Goal: Task Accomplishment & Management: Manage account settings

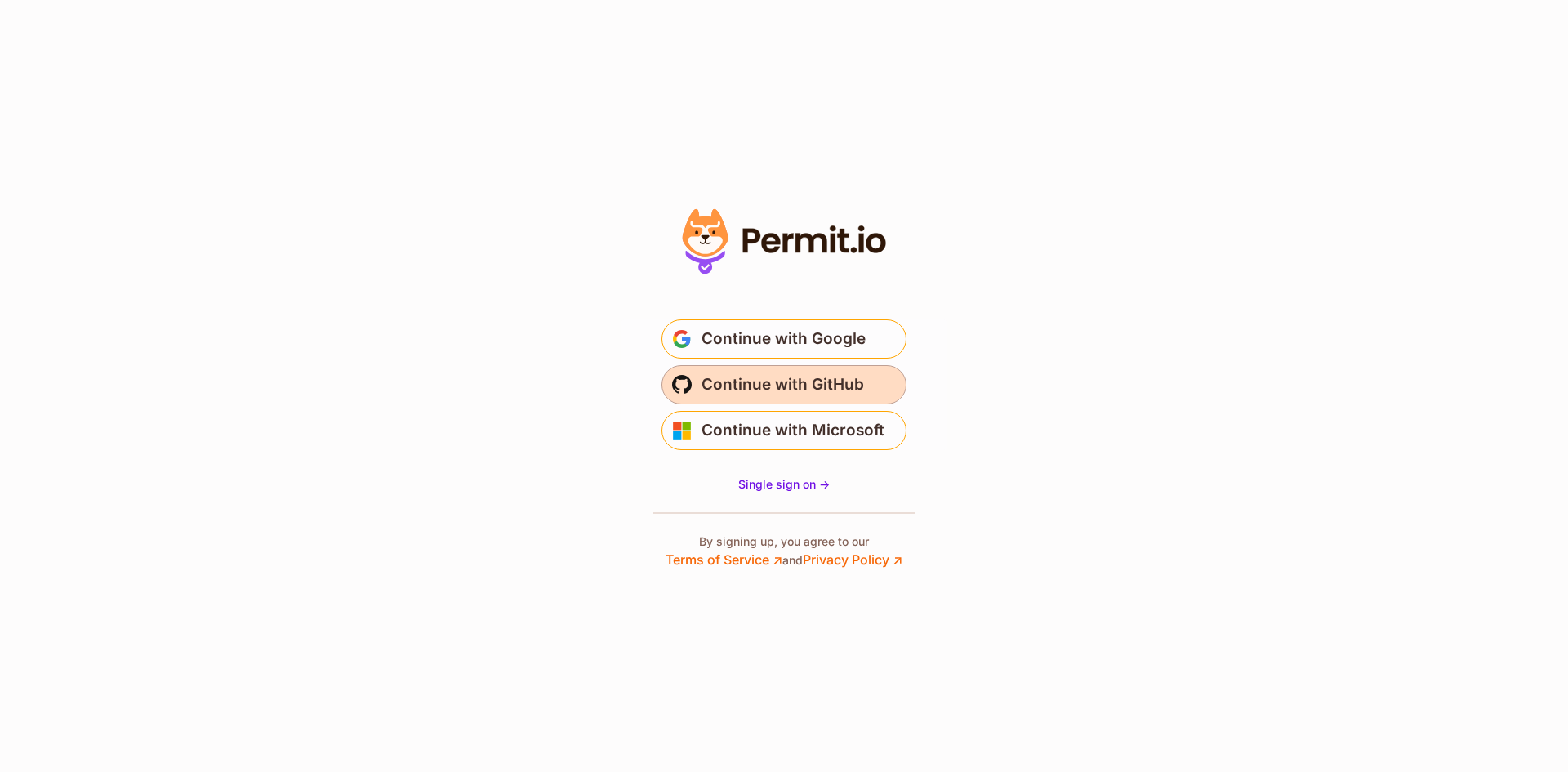
click at [768, 387] on span "Continue with GitHub" at bounding box center [783, 385] width 163 height 26
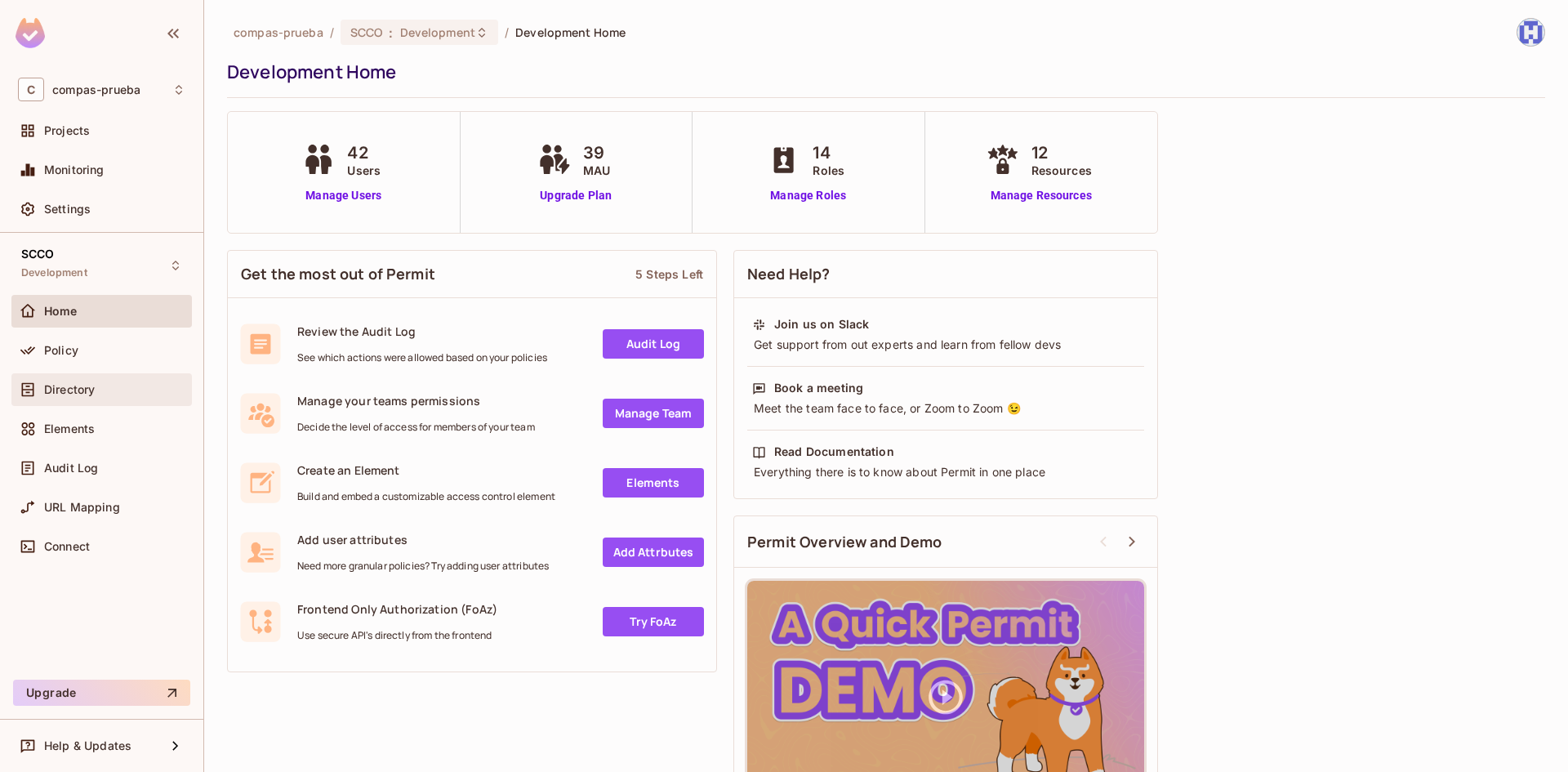
click at [80, 384] on span "Directory" at bounding box center [69, 389] width 51 height 13
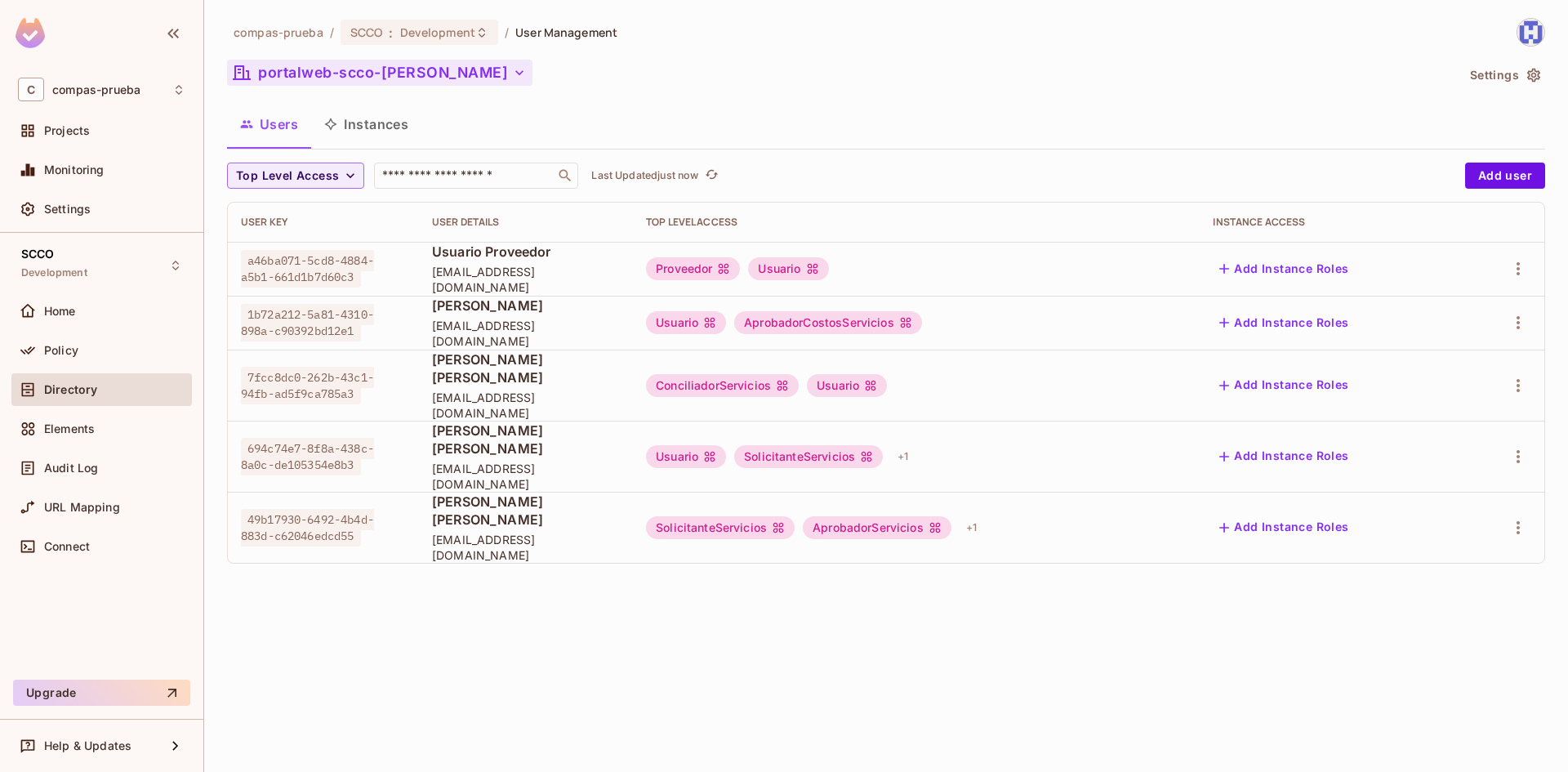
click at [420, 80] on button "portalweb-scco-[PERSON_NAME]" at bounding box center [379, 73] width 305 height 26
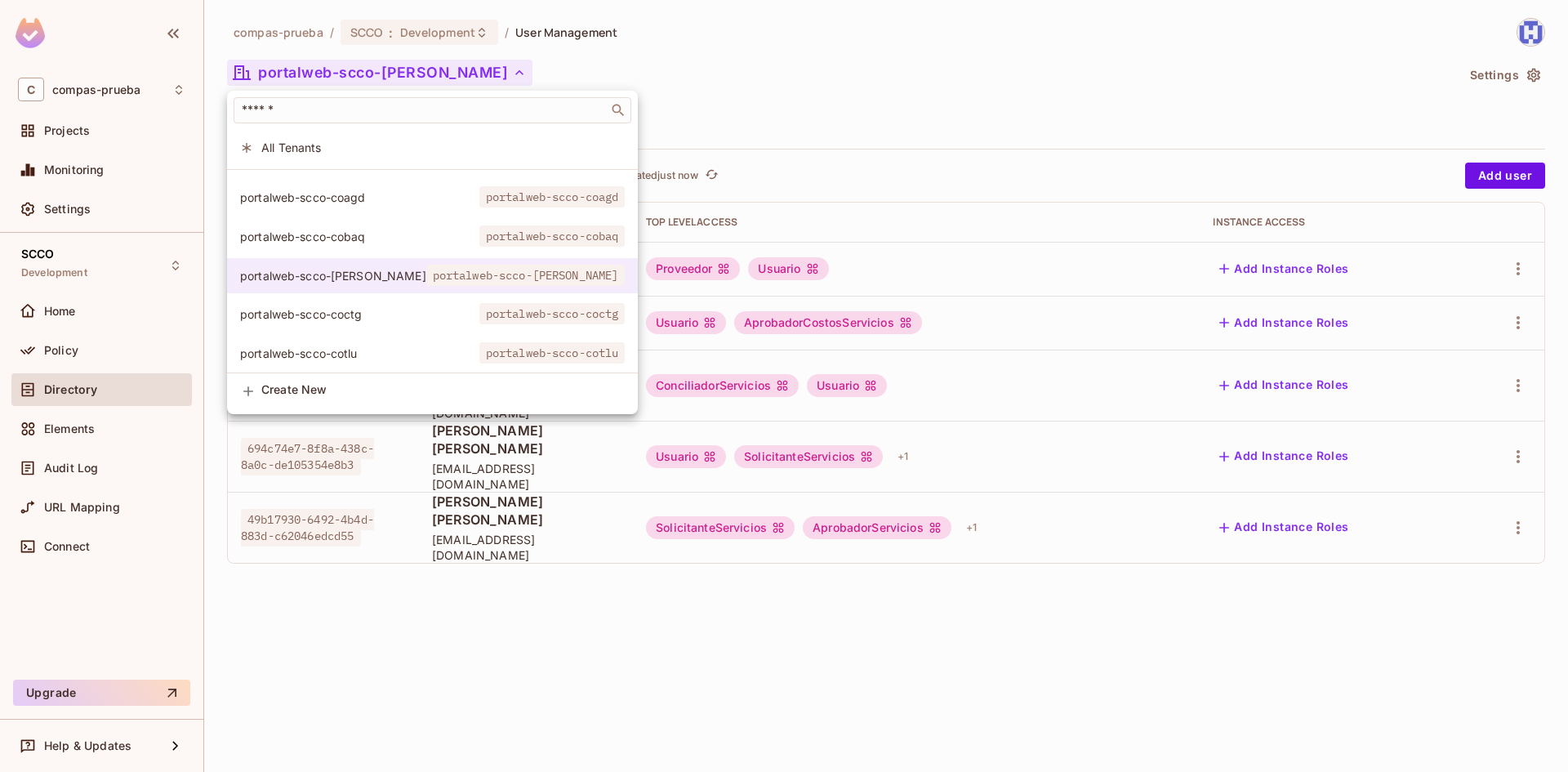
scroll to position [44, 0]
click at [346, 343] on span "portalweb-scco-cotlu" at bounding box center [360, 351] width 239 height 16
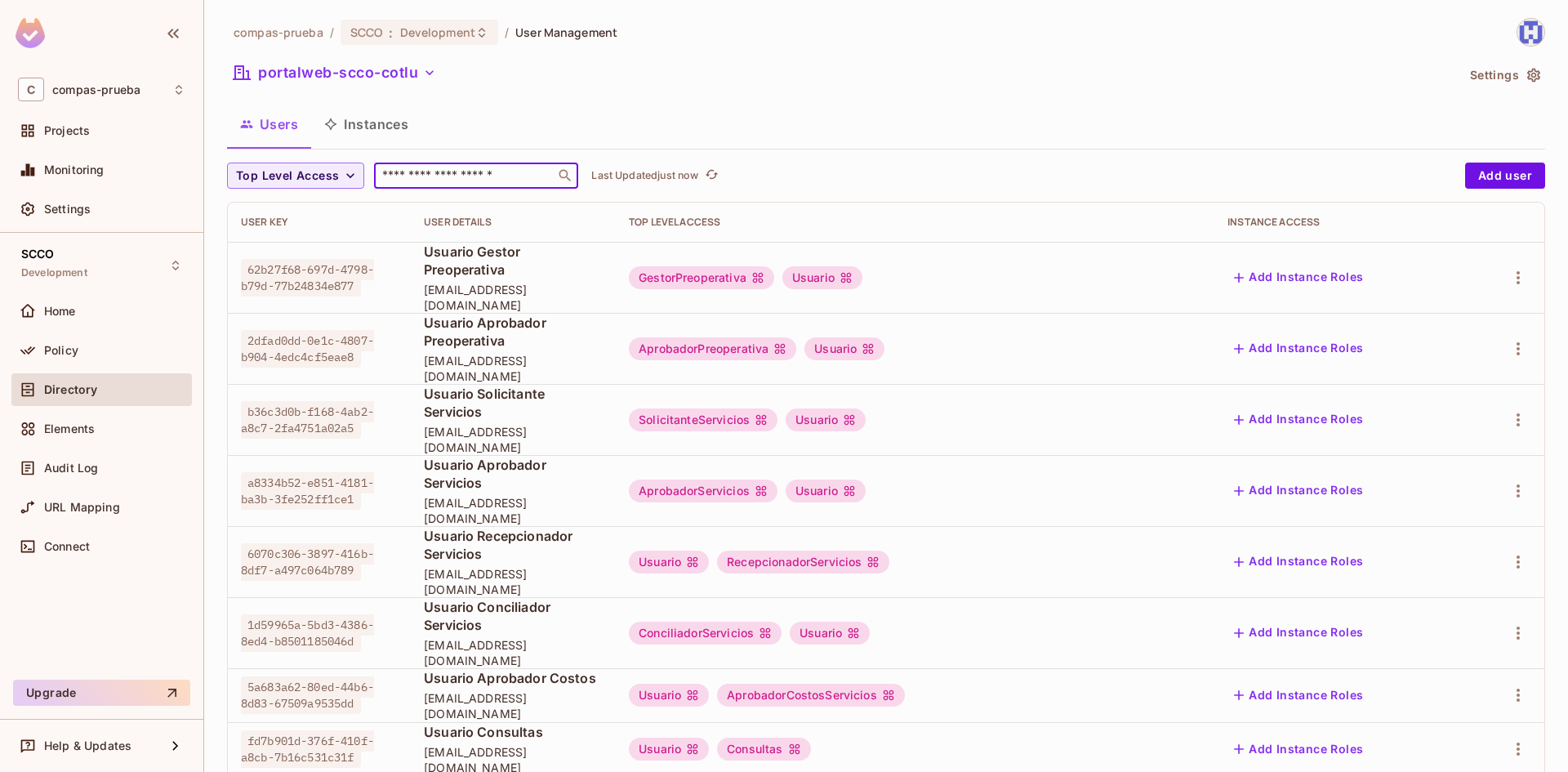
click at [487, 182] on input "text" at bounding box center [464, 175] width 171 height 16
paste input "********"
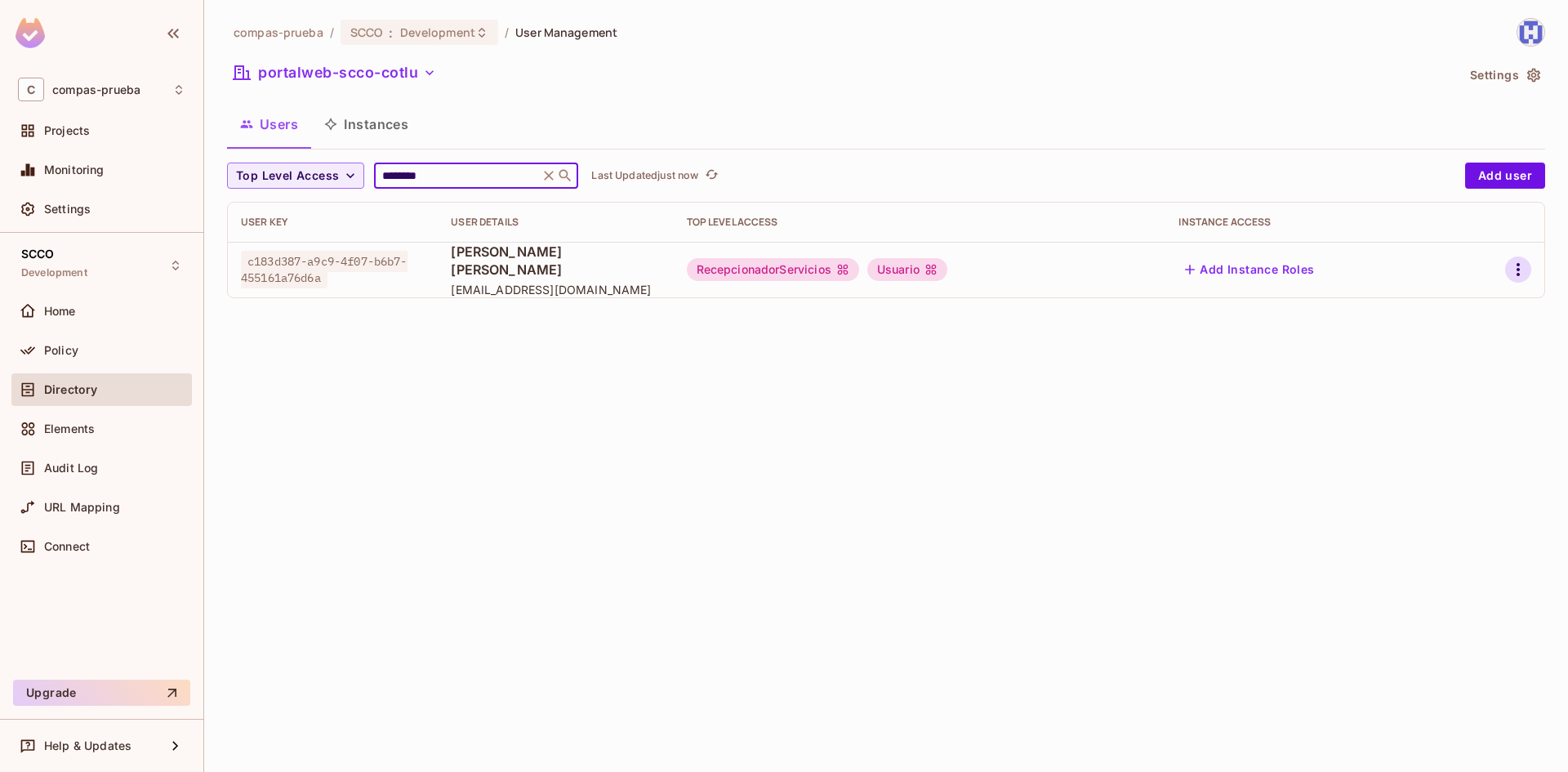
type input "********"
click at [1516, 270] on icon "button" at bounding box center [1518, 269] width 20 height 20
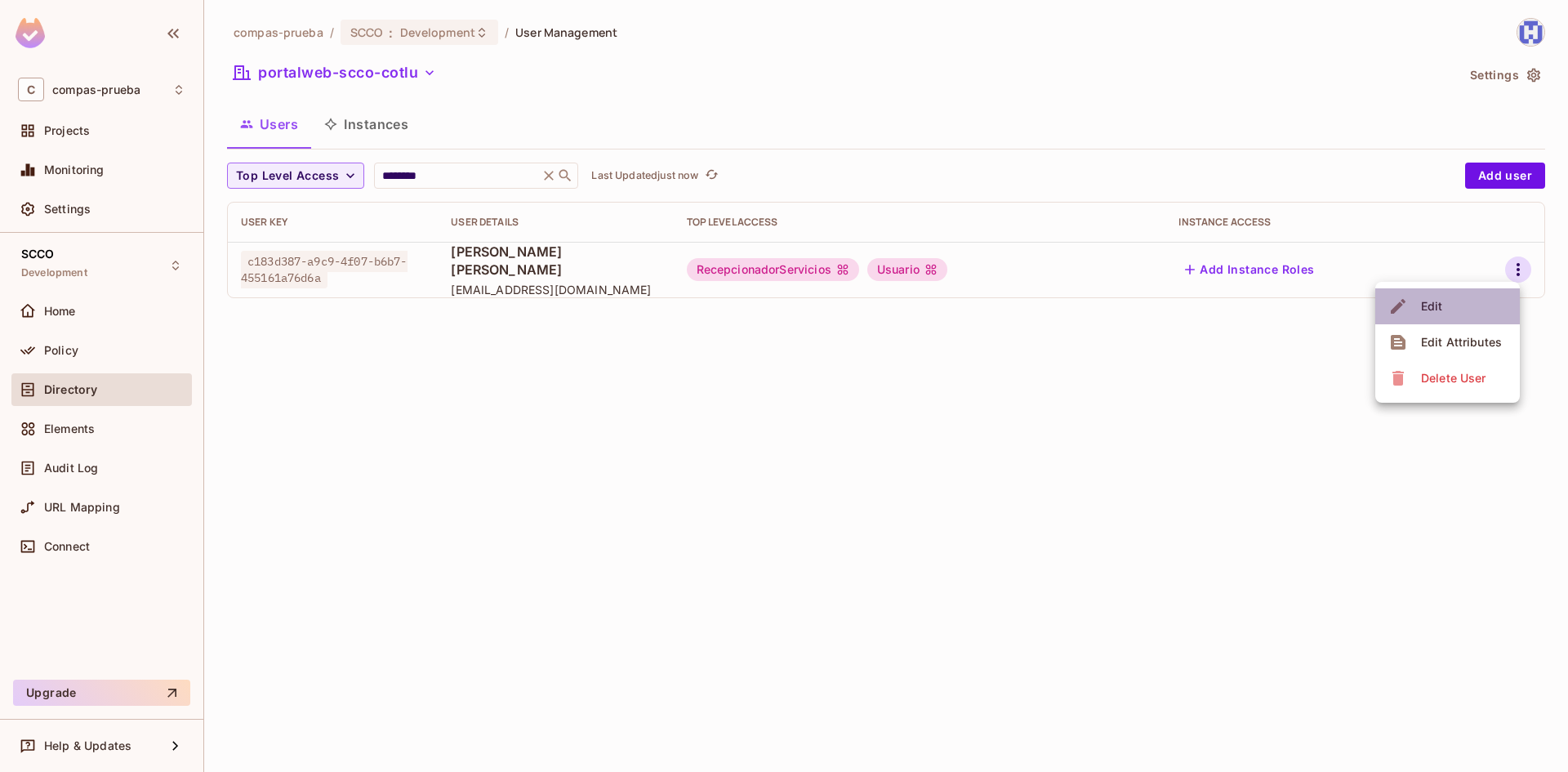
click at [1442, 309] on span "Edit" at bounding box center [1431, 306] width 32 height 26
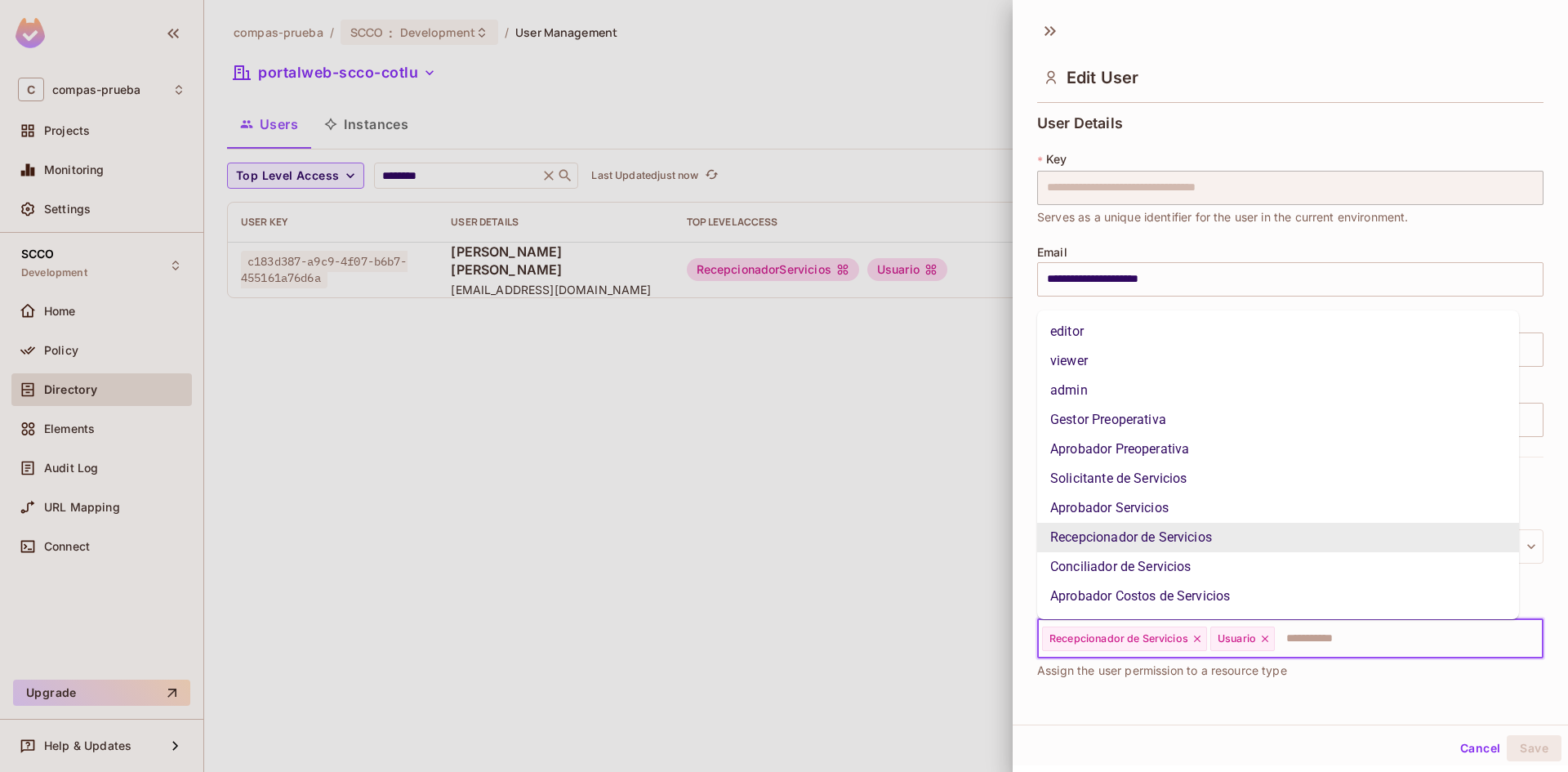
click at [1300, 636] on input "text" at bounding box center [1394, 639] width 235 height 33
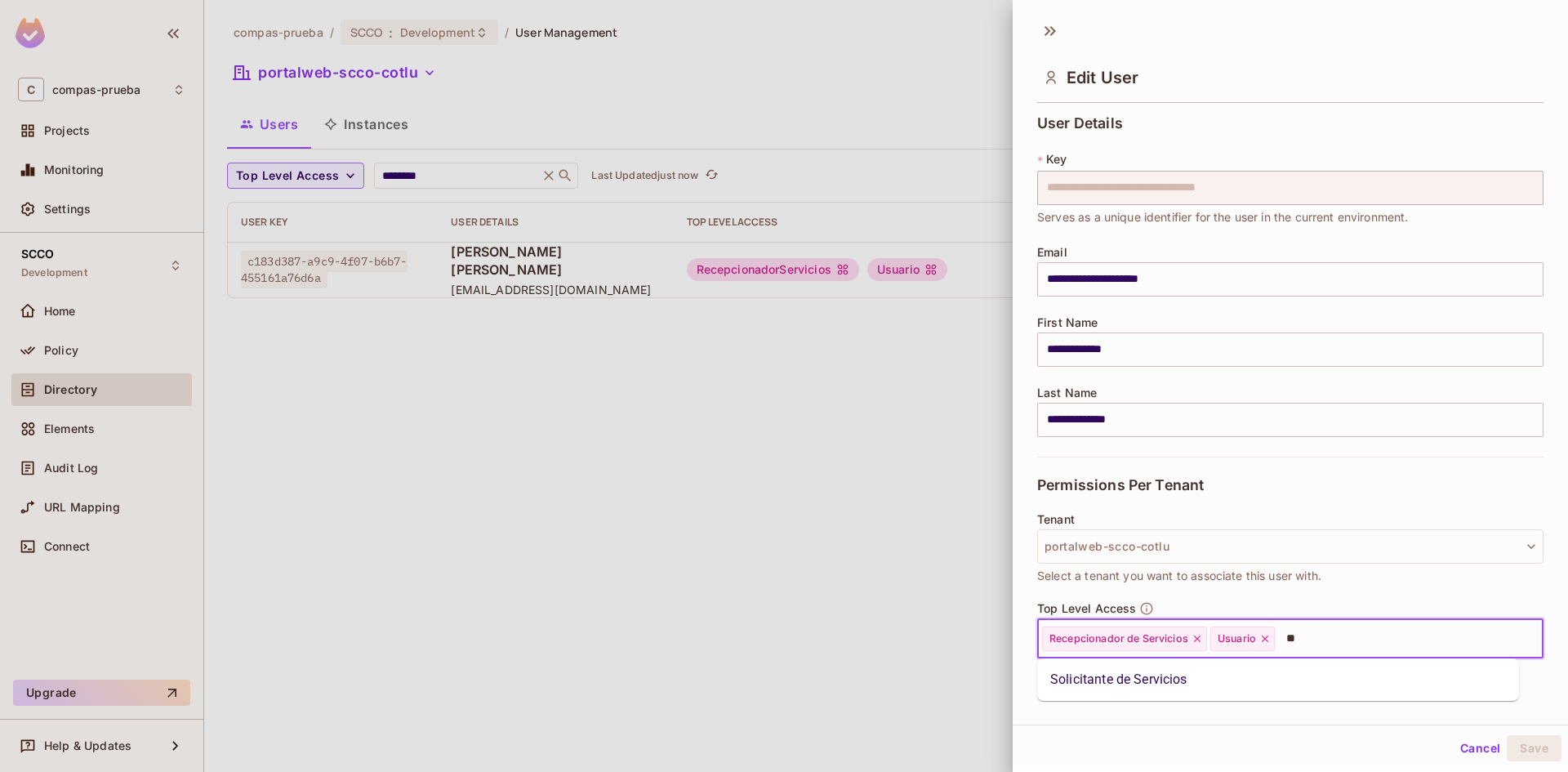
type input "*"
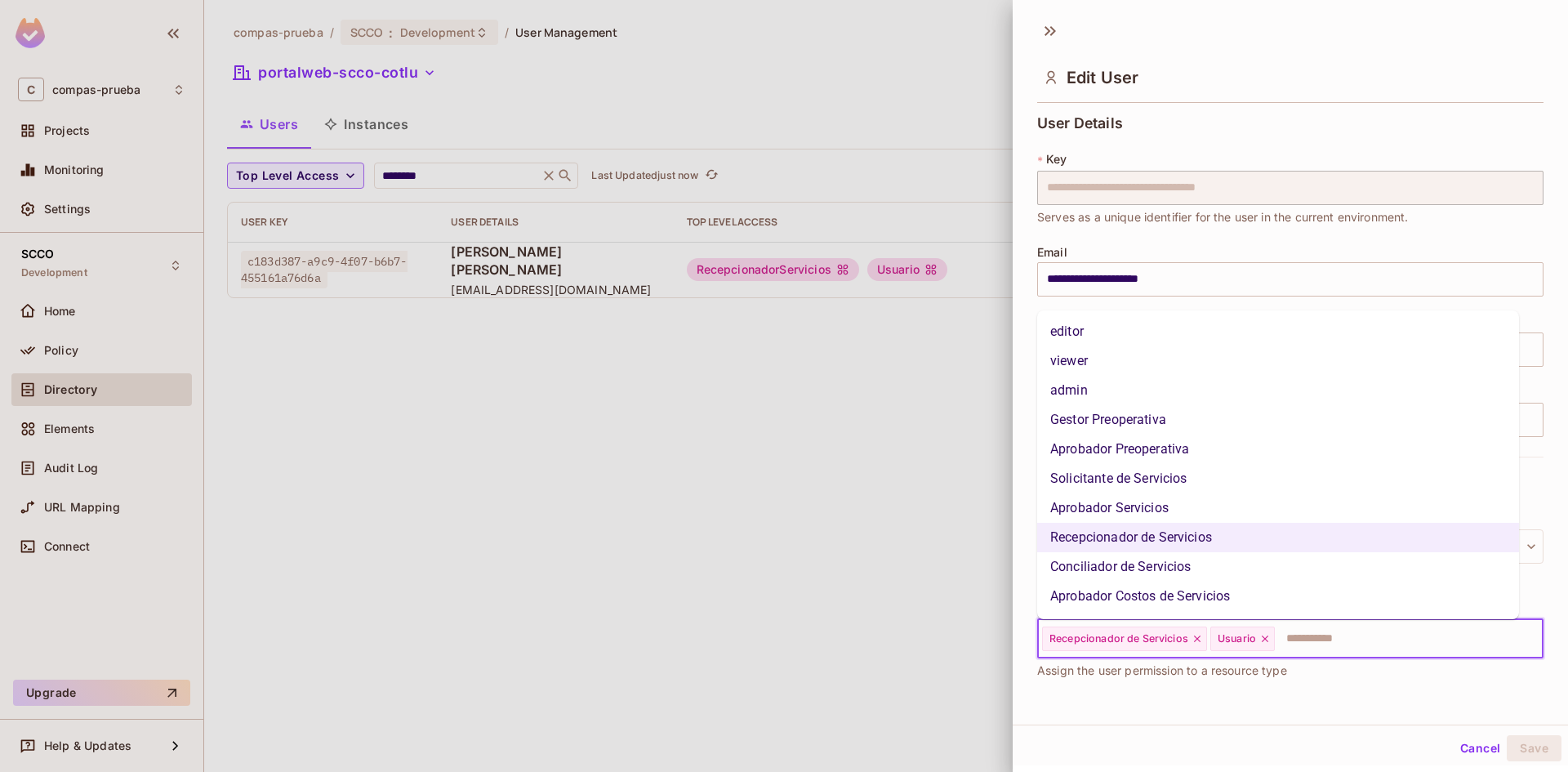
click at [1139, 481] on li "Solicitante de Servicios" at bounding box center [1278, 479] width 481 height 29
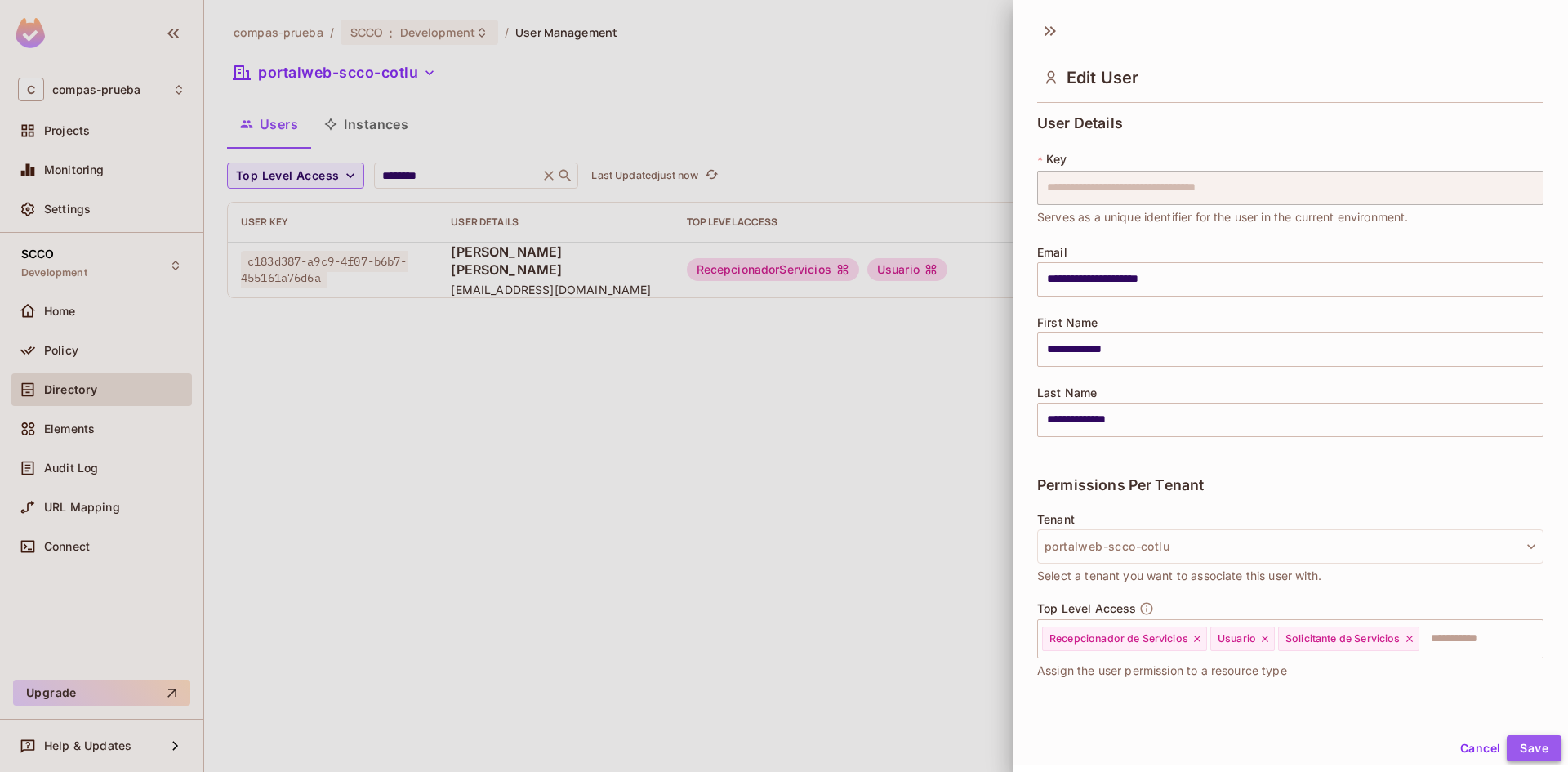
click at [1539, 746] on button "Save" at bounding box center [1533, 748] width 54 height 26
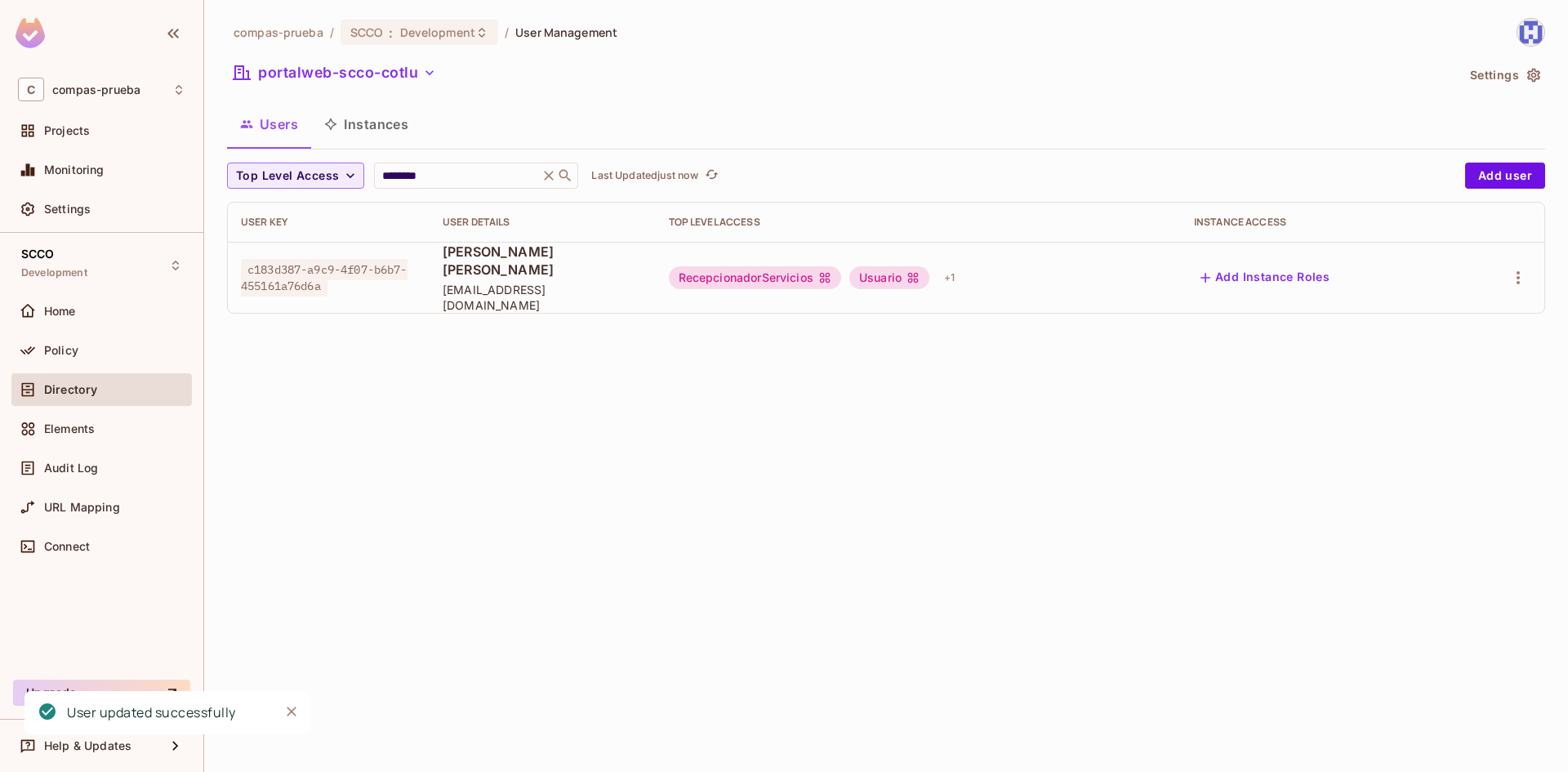
click at [448, 283] on span "[EMAIL_ADDRESS][DOMAIN_NAME]" at bounding box center [542, 297] width 200 height 31
copy span "apadilla"
